Goal: Browse casually

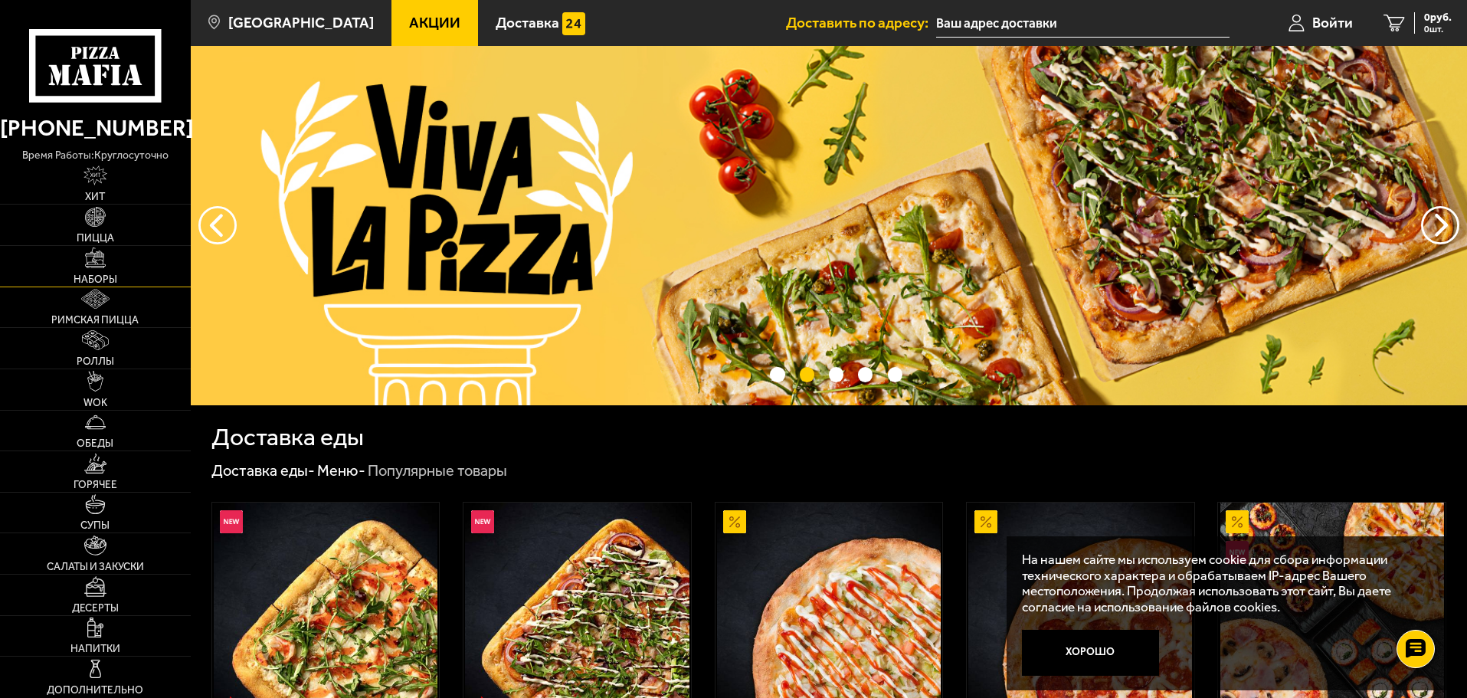
click at [82, 261] on link "Наборы" at bounding box center [95, 266] width 191 height 41
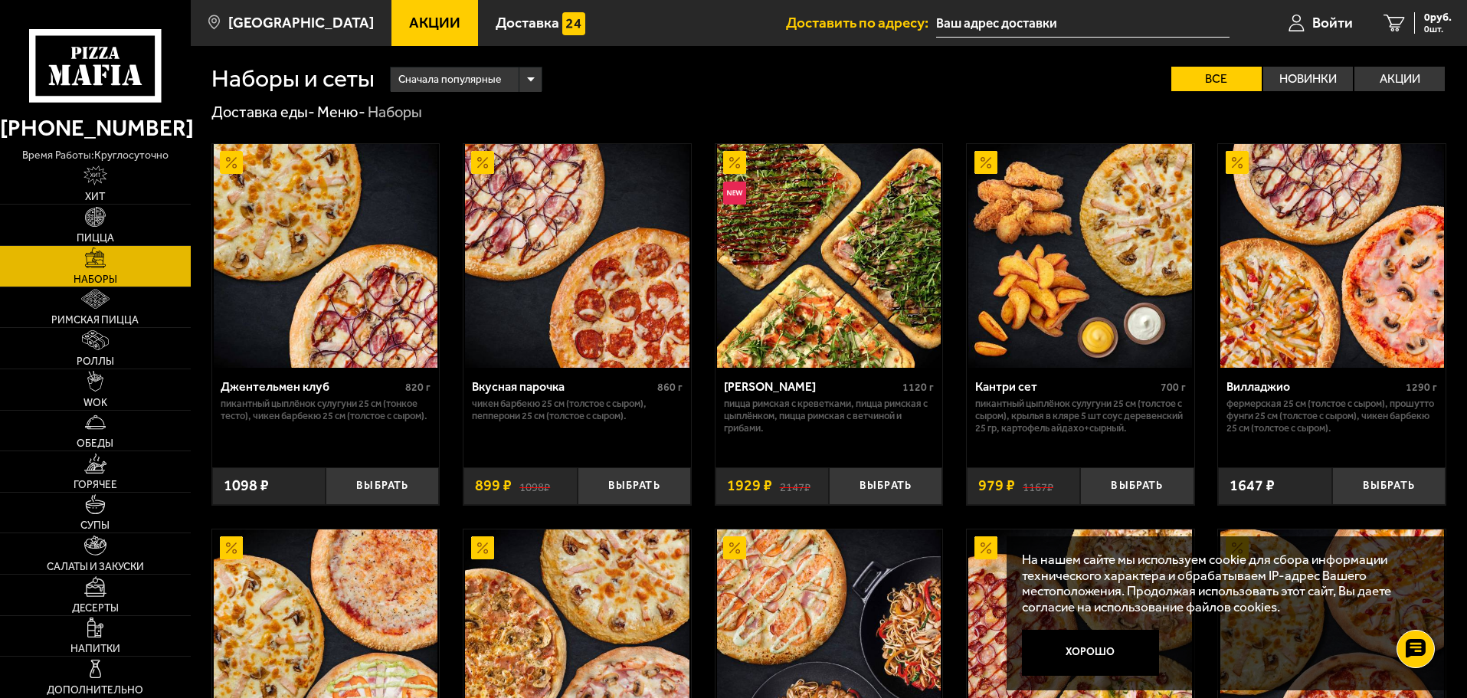
click at [414, 34] on link "Акции" at bounding box center [434, 23] width 87 height 46
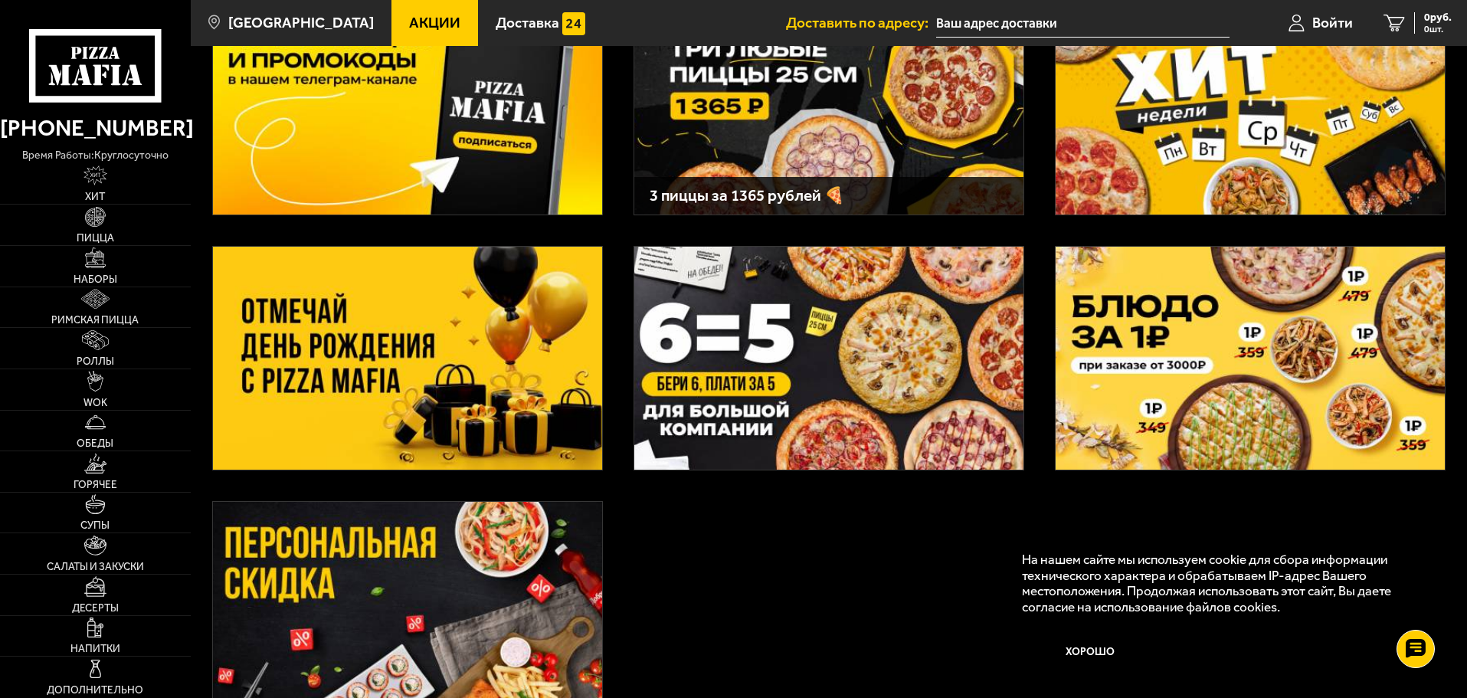
click at [442, 406] on img at bounding box center [407, 358] width 389 height 223
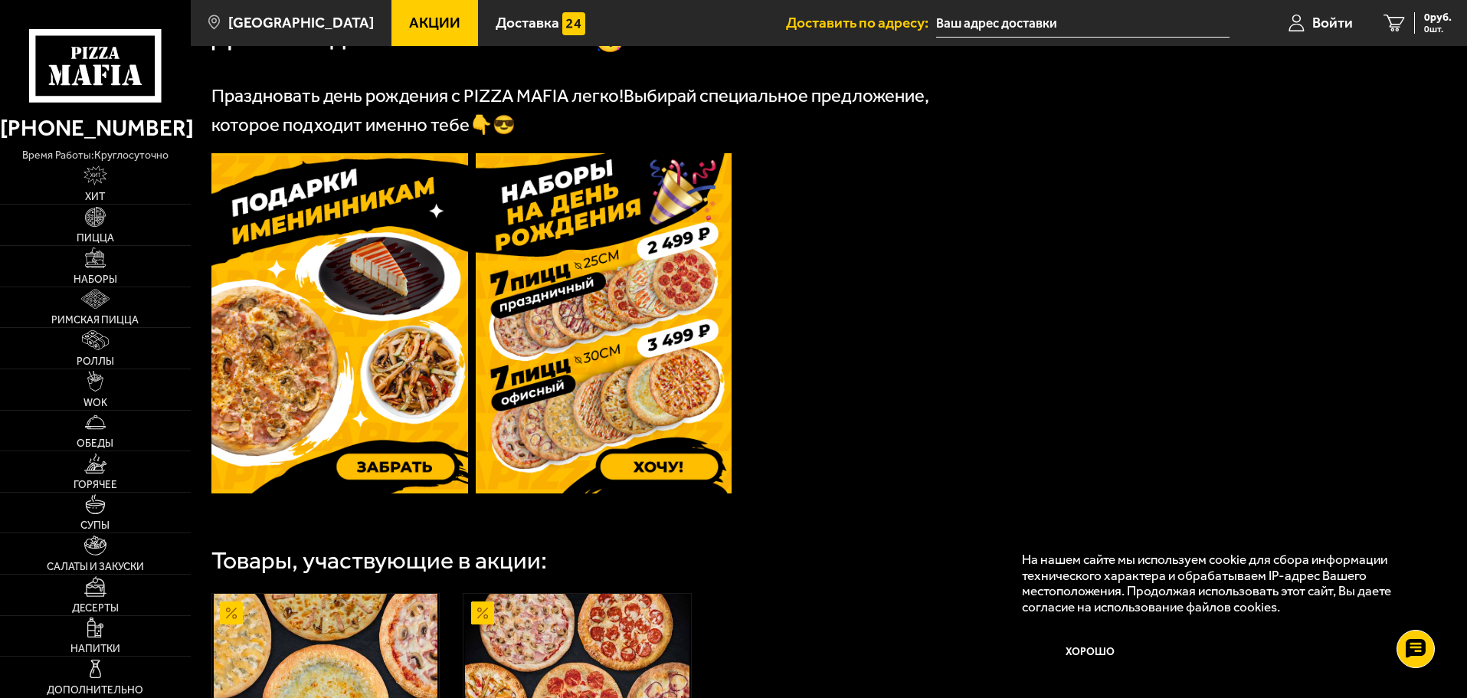
scroll to position [383, 0]
click at [679, 295] on img at bounding box center [604, 324] width 257 height 340
click at [102, 64] on icon at bounding box center [95, 65] width 132 height 73
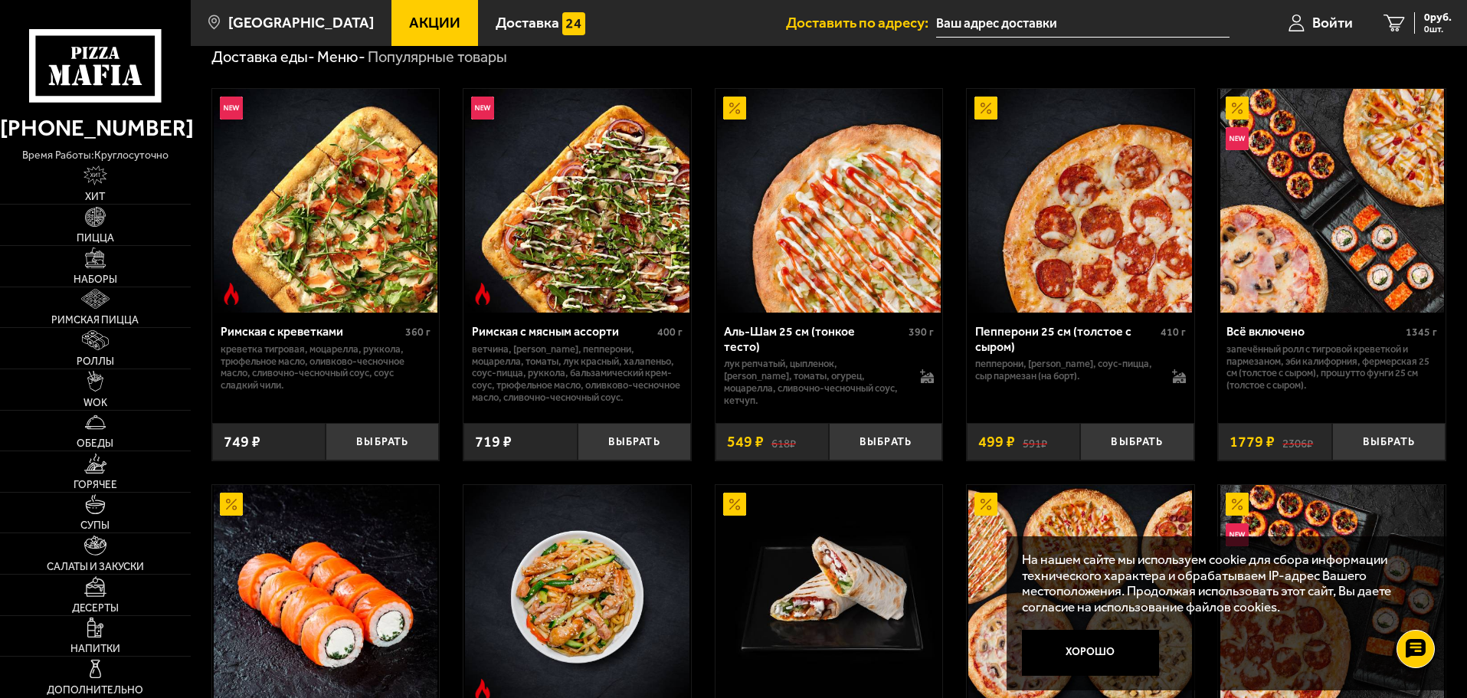
scroll to position [459, 0]
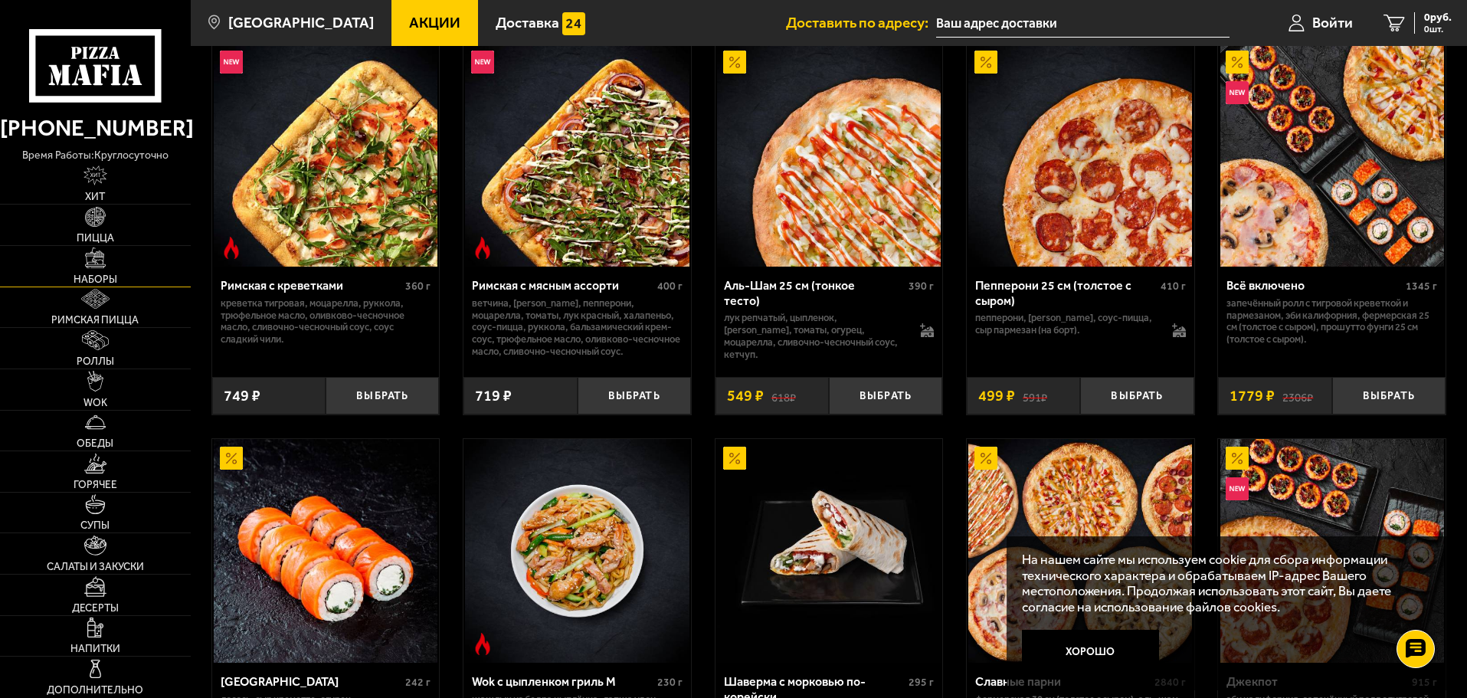
click at [88, 257] on img at bounding box center [95, 257] width 20 height 20
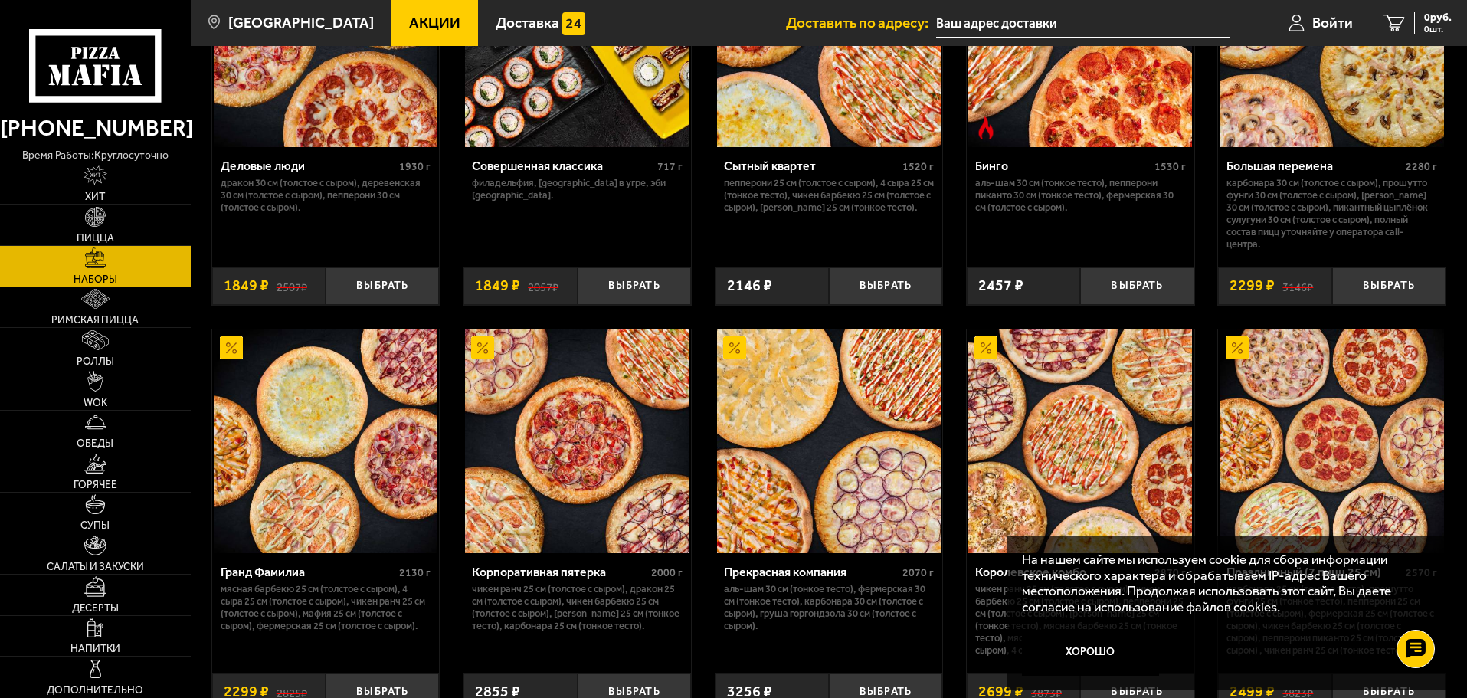
scroll to position [1838, 0]
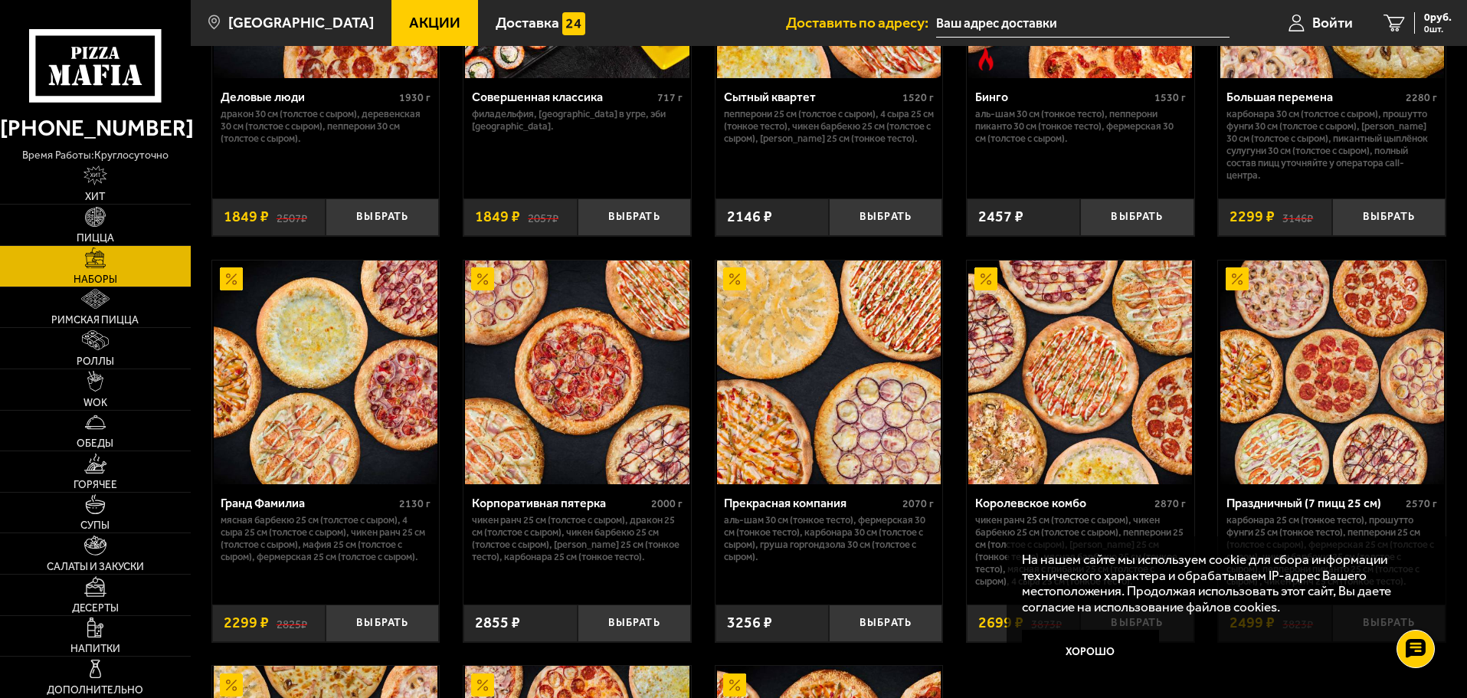
click at [865, 384] on img at bounding box center [829, 372] width 224 height 224
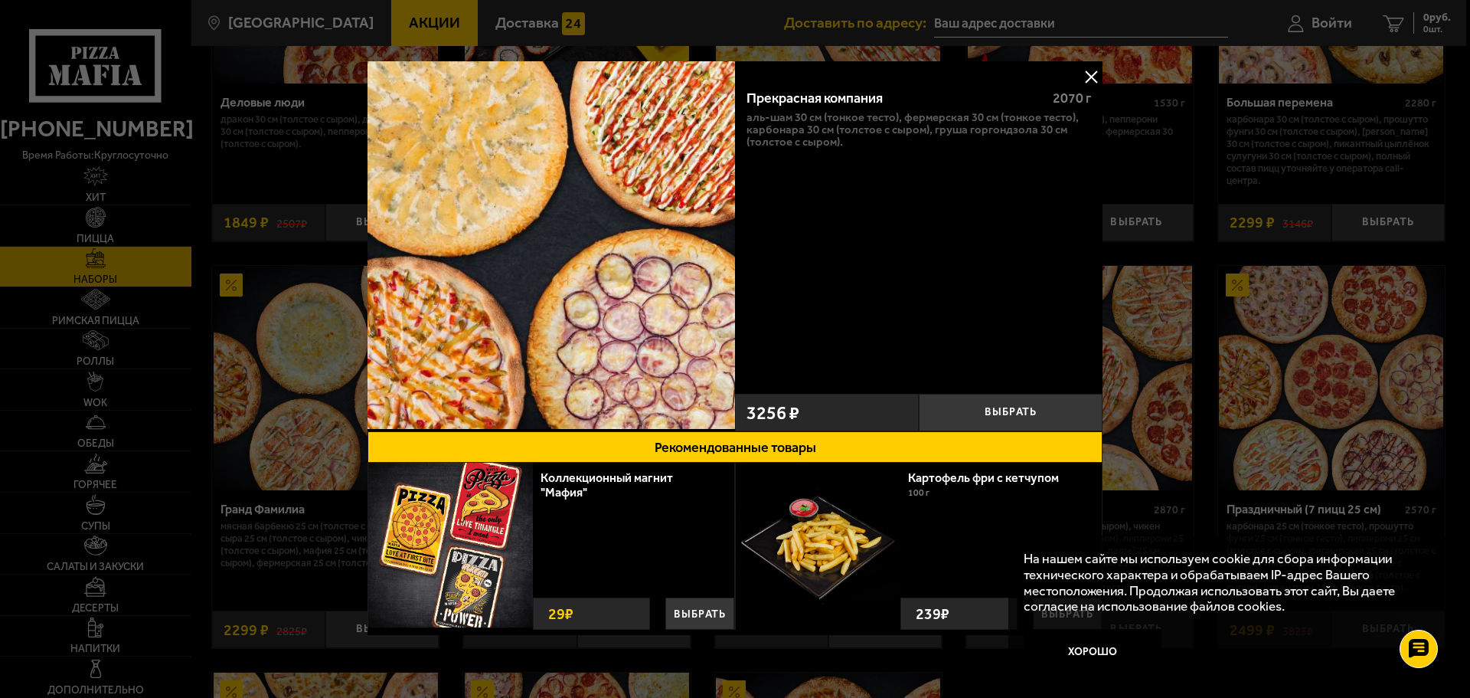
click at [1082, 76] on button at bounding box center [1091, 76] width 23 height 23
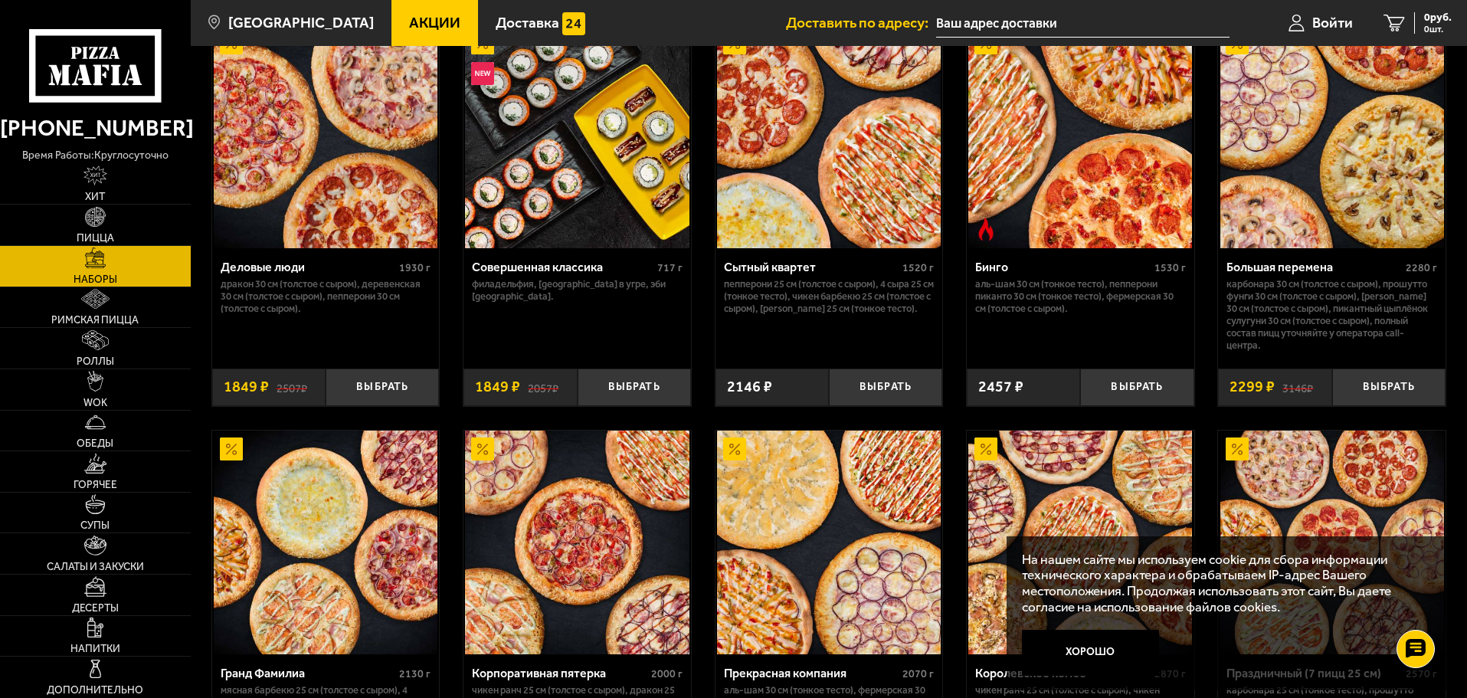
scroll to position [1608, 0]
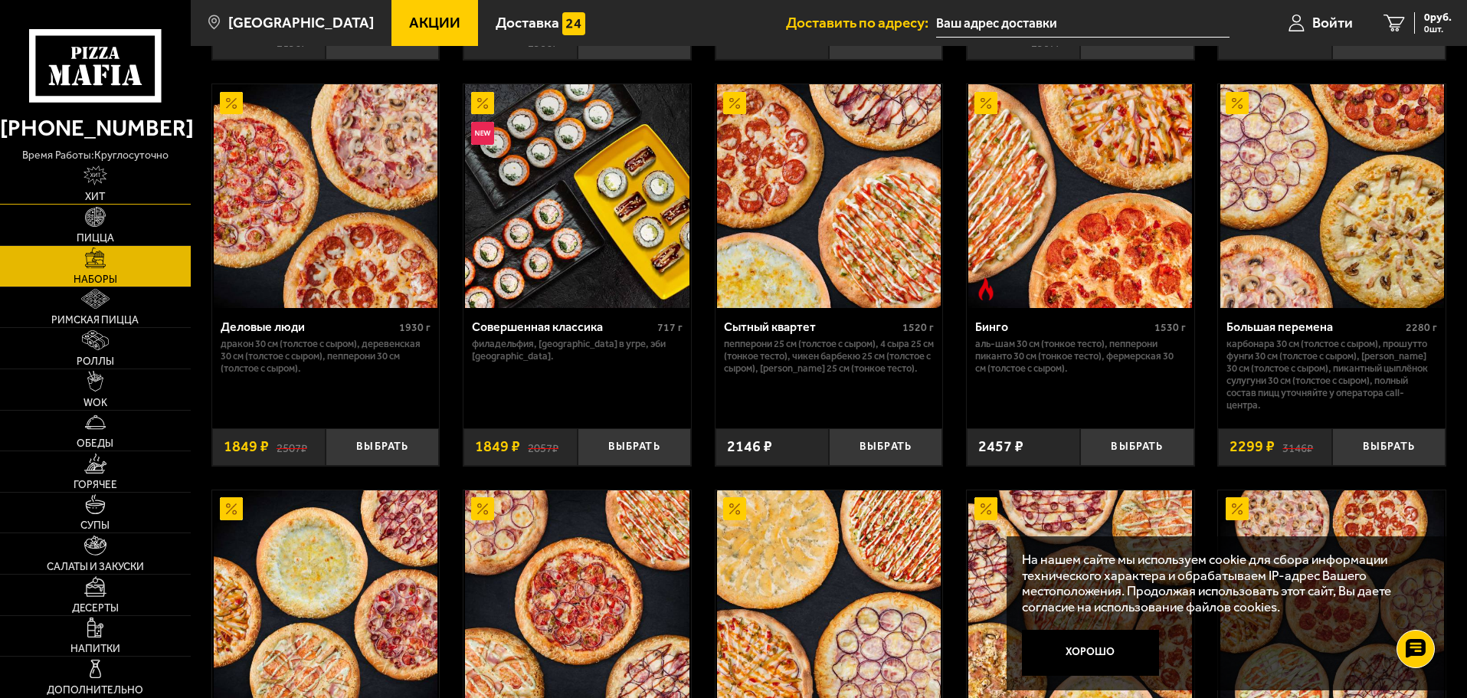
click at [96, 177] on img at bounding box center [95, 175] width 25 height 20
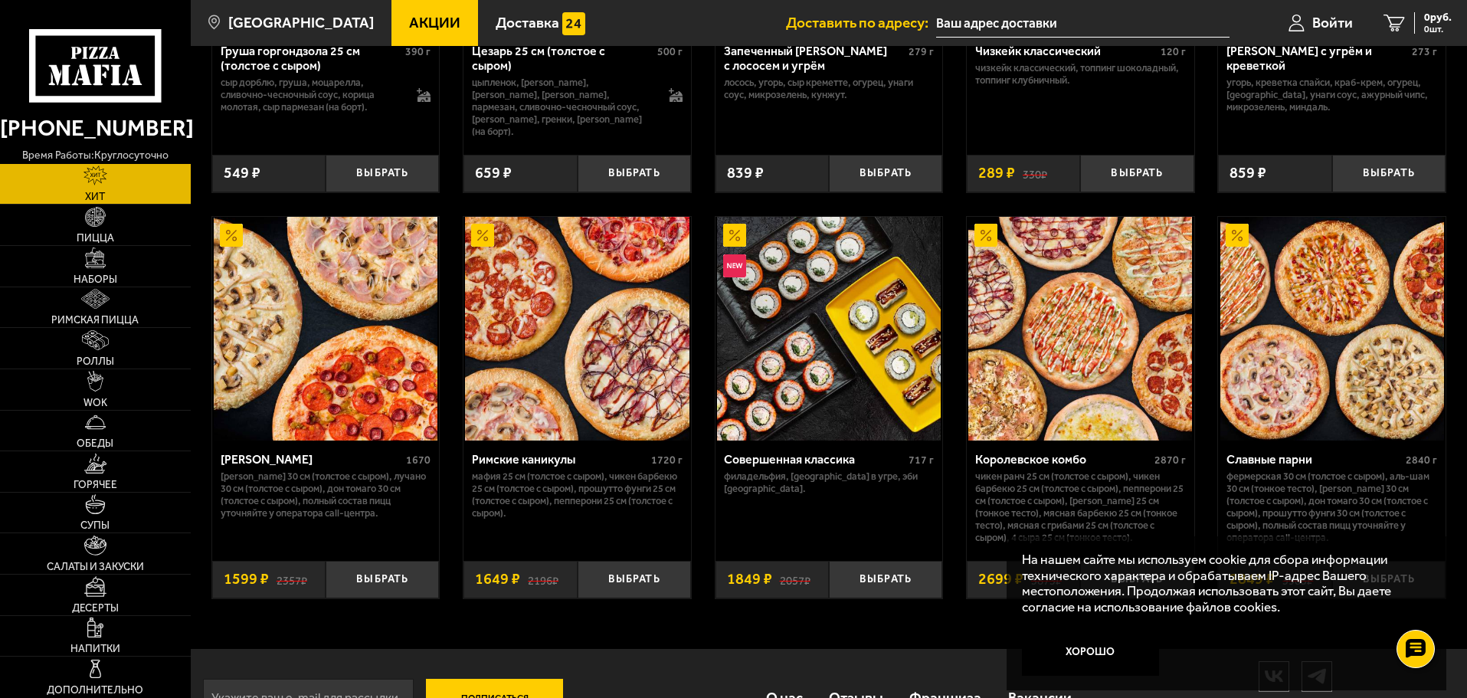
scroll to position [766, 0]
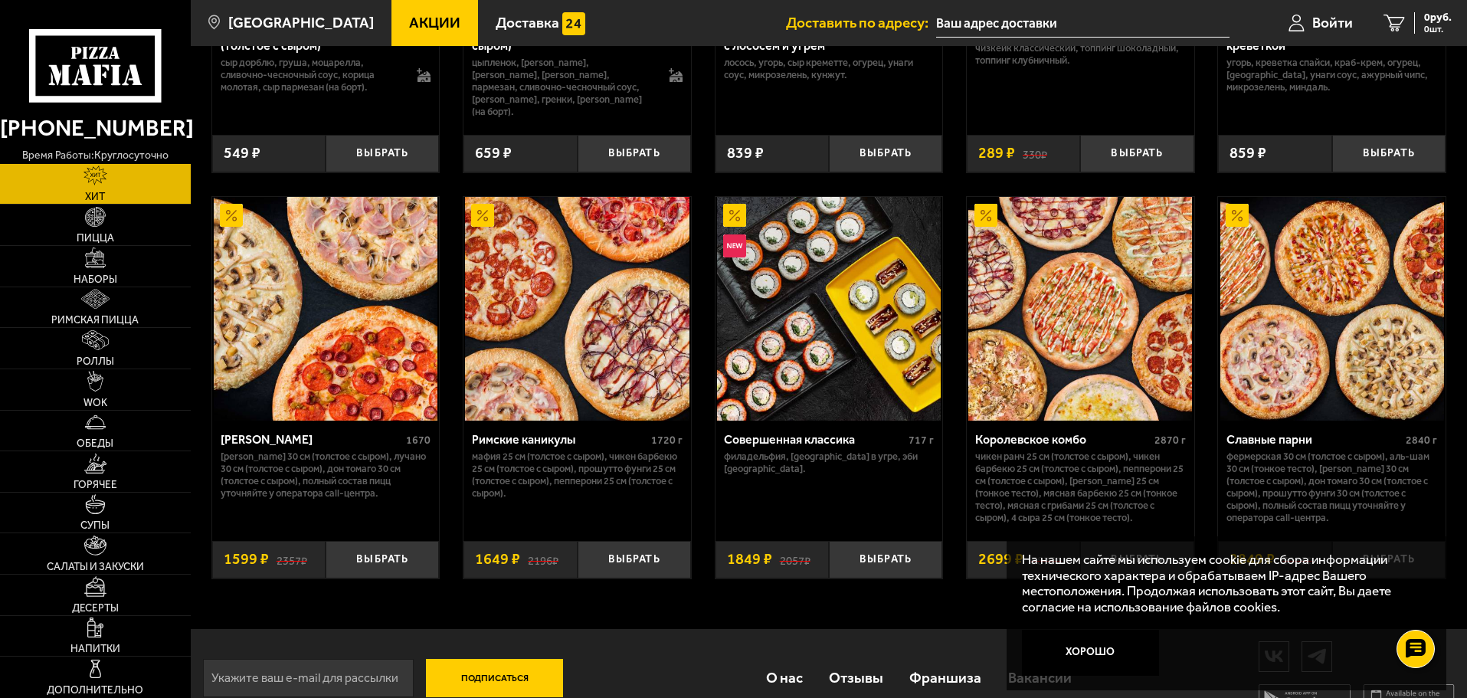
click at [1016, 348] on img at bounding box center [1080, 309] width 224 height 224
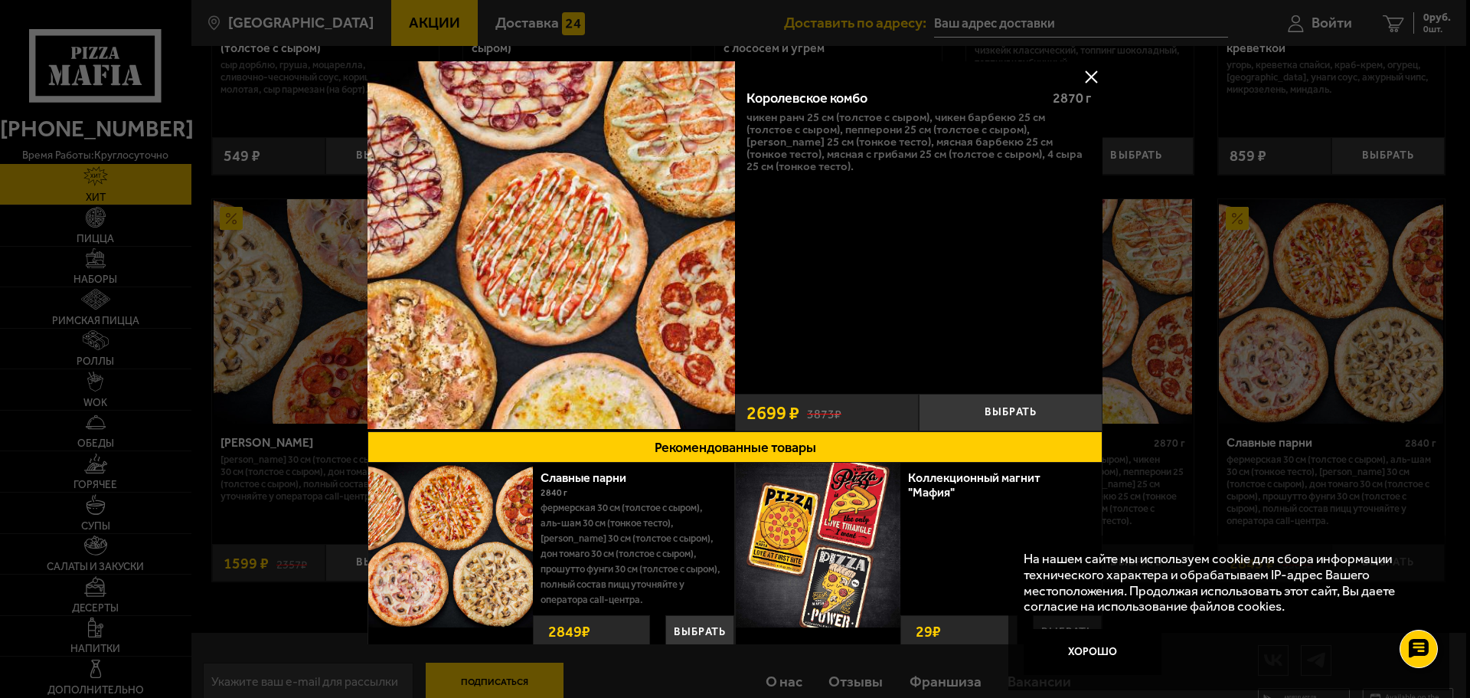
click at [1081, 74] on button at bounding box center [1091, 76] width 23 height 23
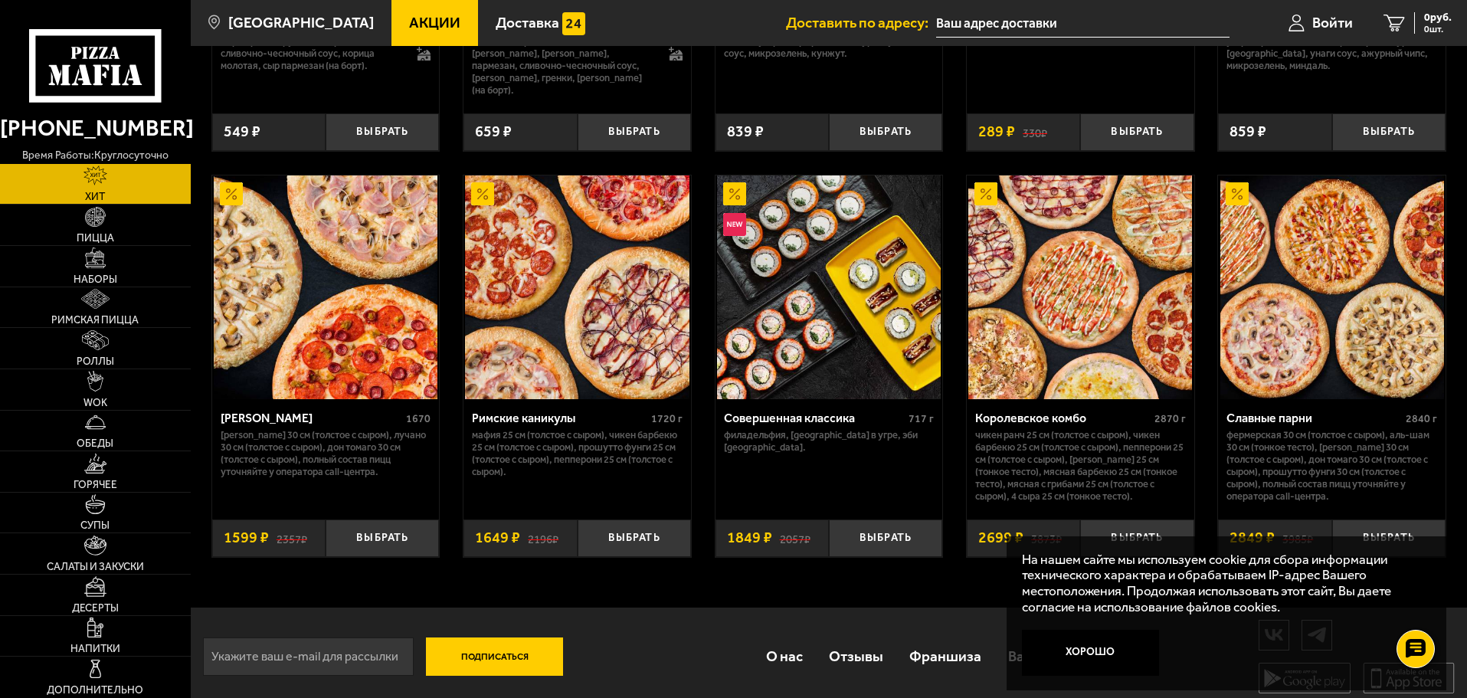
scroll to position [799, 0]
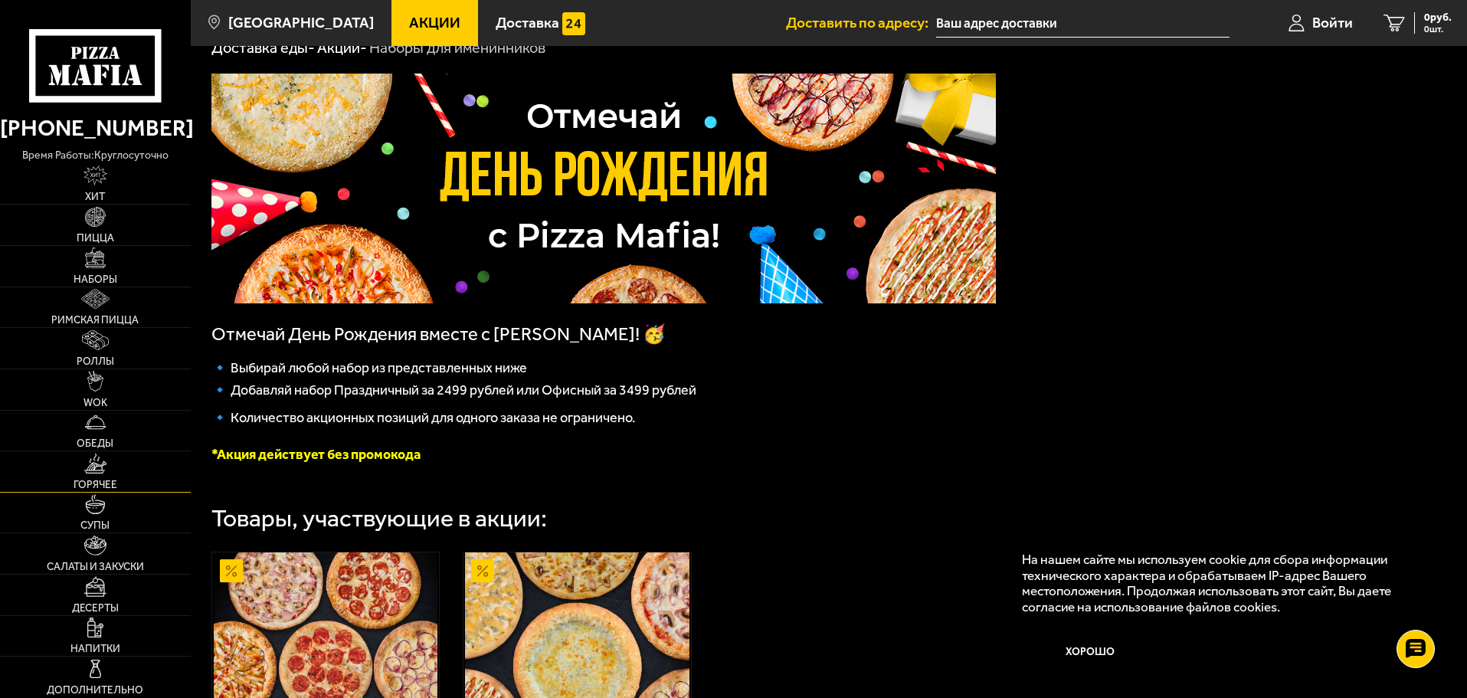
scroll to position [230, 0]
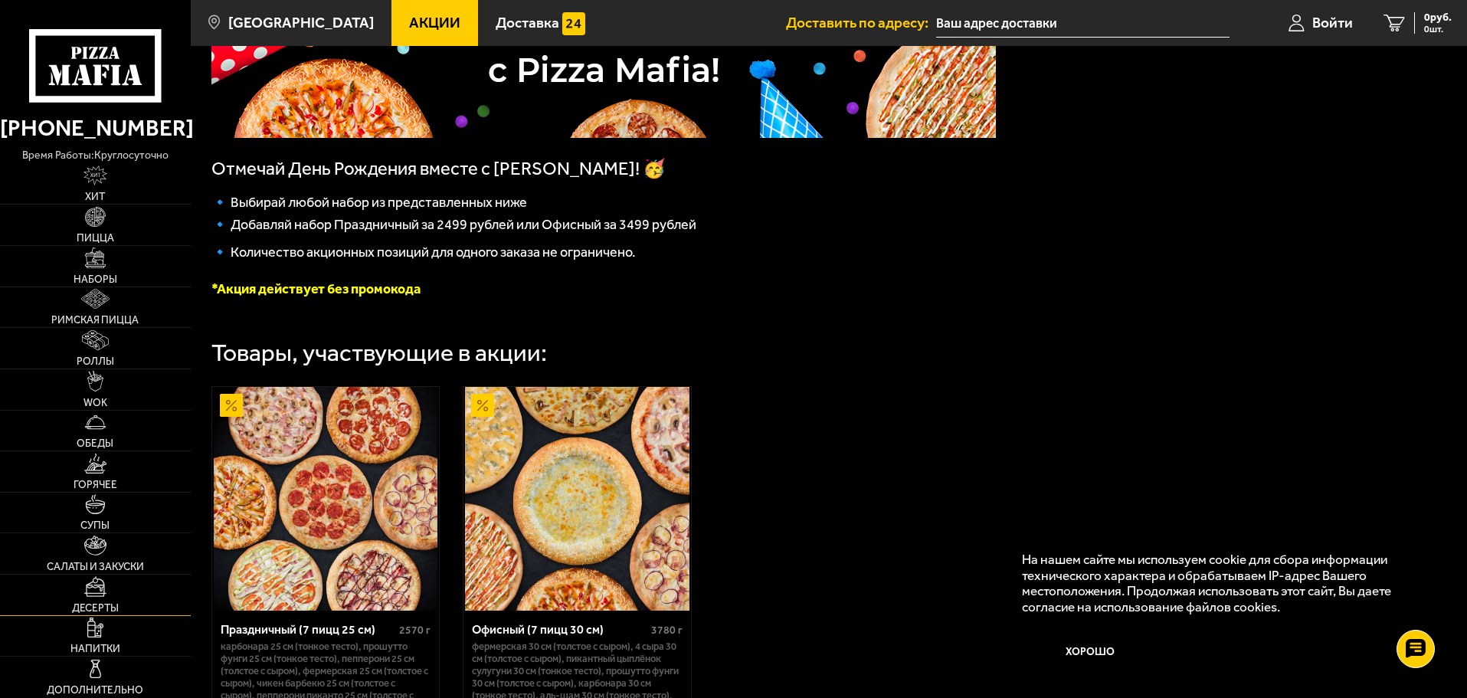
click at [95, 582] on img at bounding box center [95, 586] width 22 height 20
